Goal: Information Seeking & Learning: Learn about a topic

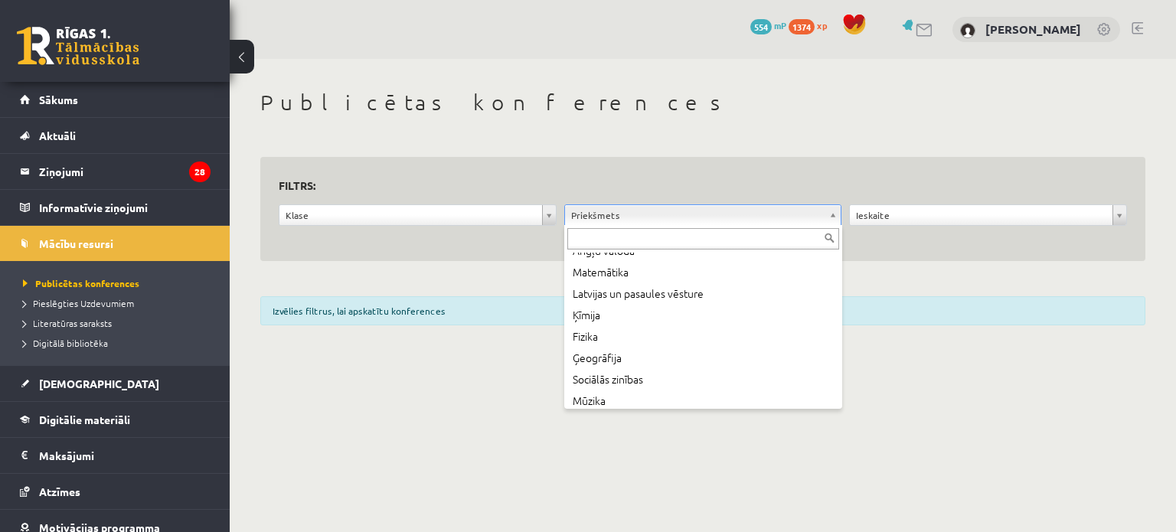
scroll to position [153, 0]
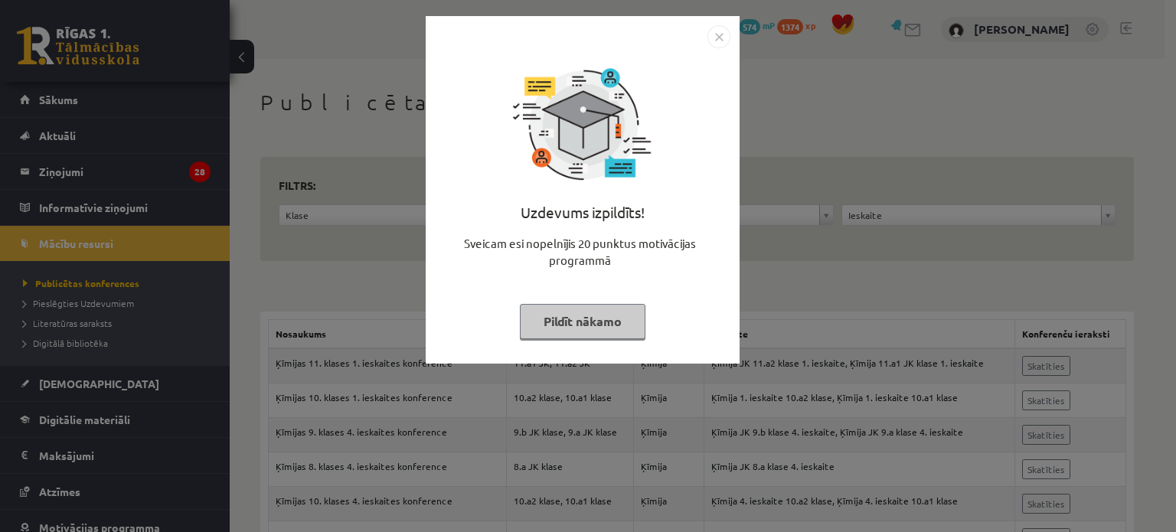
click at [547, 305] on button "Pildīt nākamo" at bounding box center [583, 321] width 126 height 35
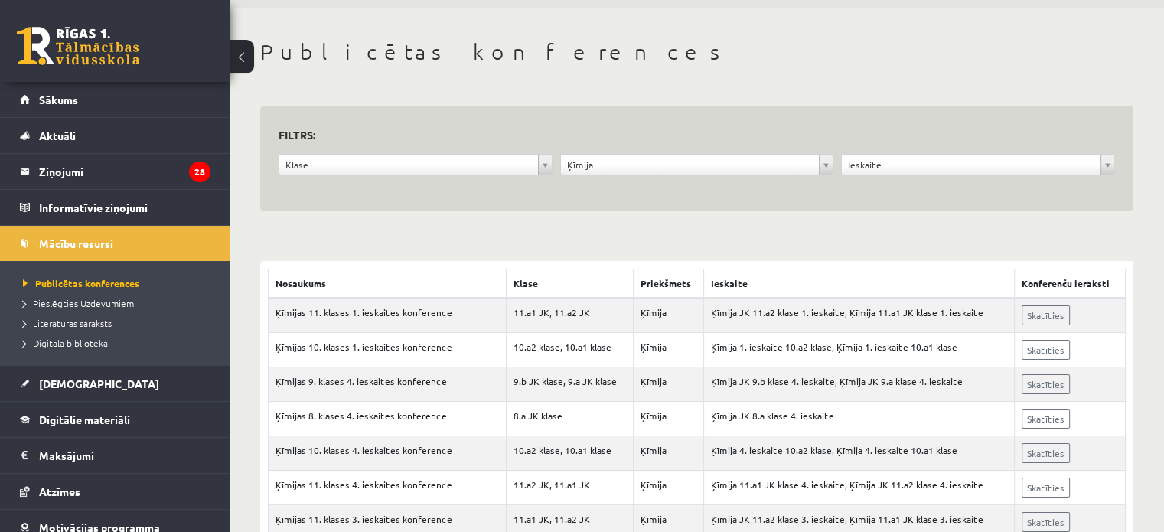
scroll to position [77, 0]
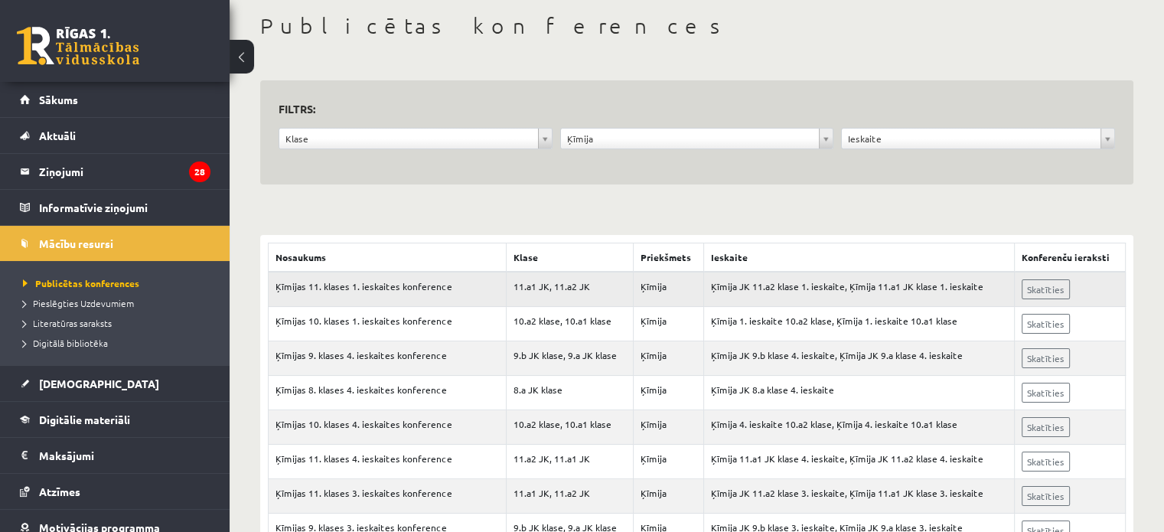
click at [1034, 299] on td "Skatīties" at bounding box center [1069, 289] width 111 height 35
click at [1038, 287] on link "Skatīties" at bounding box center [1046, 289] width 48 height 20
